Goal: Task Accomplishment & Management: Complete application form

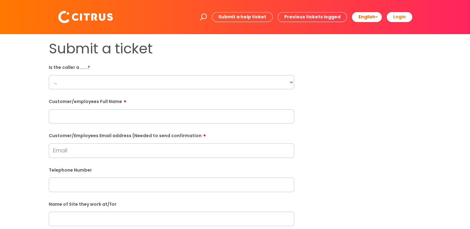
select select "Citrus Employee"
click at [49, 75] on select "... Citrus Customer Citrus Employee [DEMOGRAPHIC_DATA] Supplier" at bounding box center [172, 82] width 246 height 14
click at [102, 118] on input "text" at bounding box center [172, 116] width 246 height 14
click at [60, 117] on input "text" at bounding box center [172, 116] width 246 height 14
paste input "Nazario De Costa"
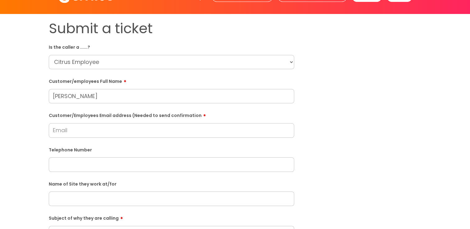
scroll to position [31, 0]
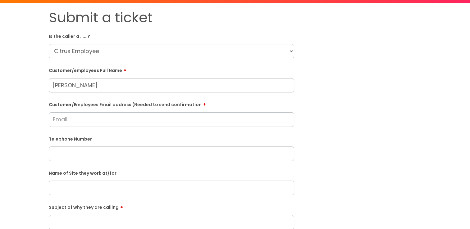
type input "Nazario De Costa"
click at [58, 152] on input "text" at bounding box center [172, 154] width 246 height 14
paste input "07492 855124"
type input "07492 855124"
click at [63, 120] on input "Customer/Employees Email address (Needed to send confirmation" at bounding box center [172, 120] width 246 height 14
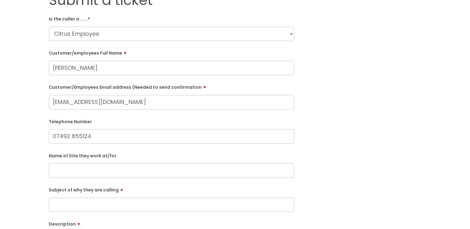
scroll to position [93, 0]
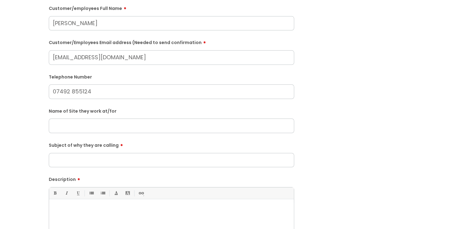
type input "nazariocosta8@gmail.com"
click at [76, 125] on input "text" at bounding box center [172, 126] width 246 height 14
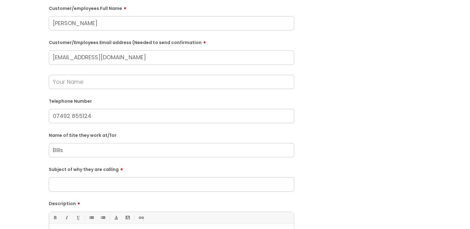
type input "Bills"
click at [78, 185] on input "Subject of why they are calling" at bounding box center [172, 185] width 246 height 14
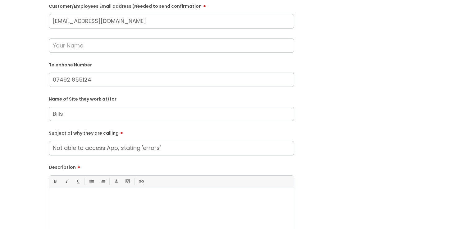
scroll to position [187, 0]
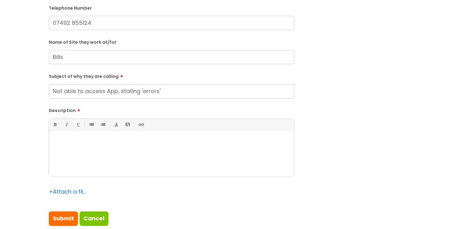
click at [86, 147] on div at bounding box center [171, 155] width 245 height 43
drag, startPoint x: 169, startPoint y: 93, endPoint x: 53, endPoint y: 100, distance: 115.3
click at [53, 100] on form "Is the caller a ......? ... Citrus Customer Citrus Employee Contractor Supplier…" at bounding box center [172, 51] width 246 height 351
type input "App Acces"
click at [95, 165] on div at bounding box center [171, 155] width 245 height 43
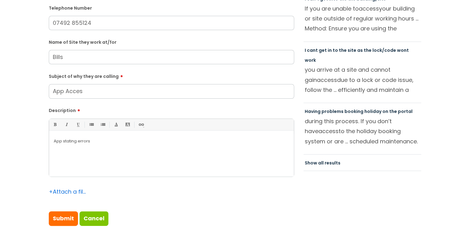
click at [93, 142] on p "App stating errors" at bounding box center [172, 142] width 236 height 6
click at [132, 141] on p "App stating errors when trying to acccess" at bounding box center [172, 142] width 236 height 6
click at [139, 141] on p "App stating errors when trying to acc ess" at bounding box center [172, 142] width 236 height 6
click at [140, 141] on p "App stating errors when trying to acc ess" at bounding box center [172, 142] width 236 height 6
click at [90, 141] on p "App stating errors when trying to acc ess" at bounding box center [172, 142] width 236 height 6
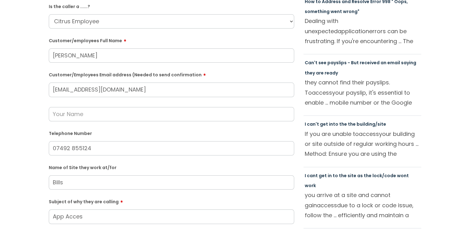
scroll to position [218, 0]
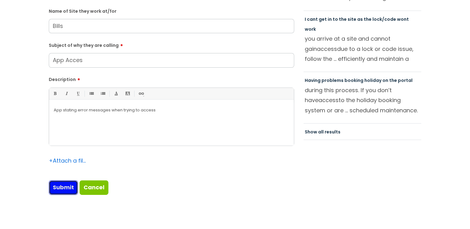
click at [57, 187] on input "Submit" at bounding box center [63, 188] width 29 height 14
type input "Please Wait..."
